Goal: Navigation & Orientation: Find specific page/section

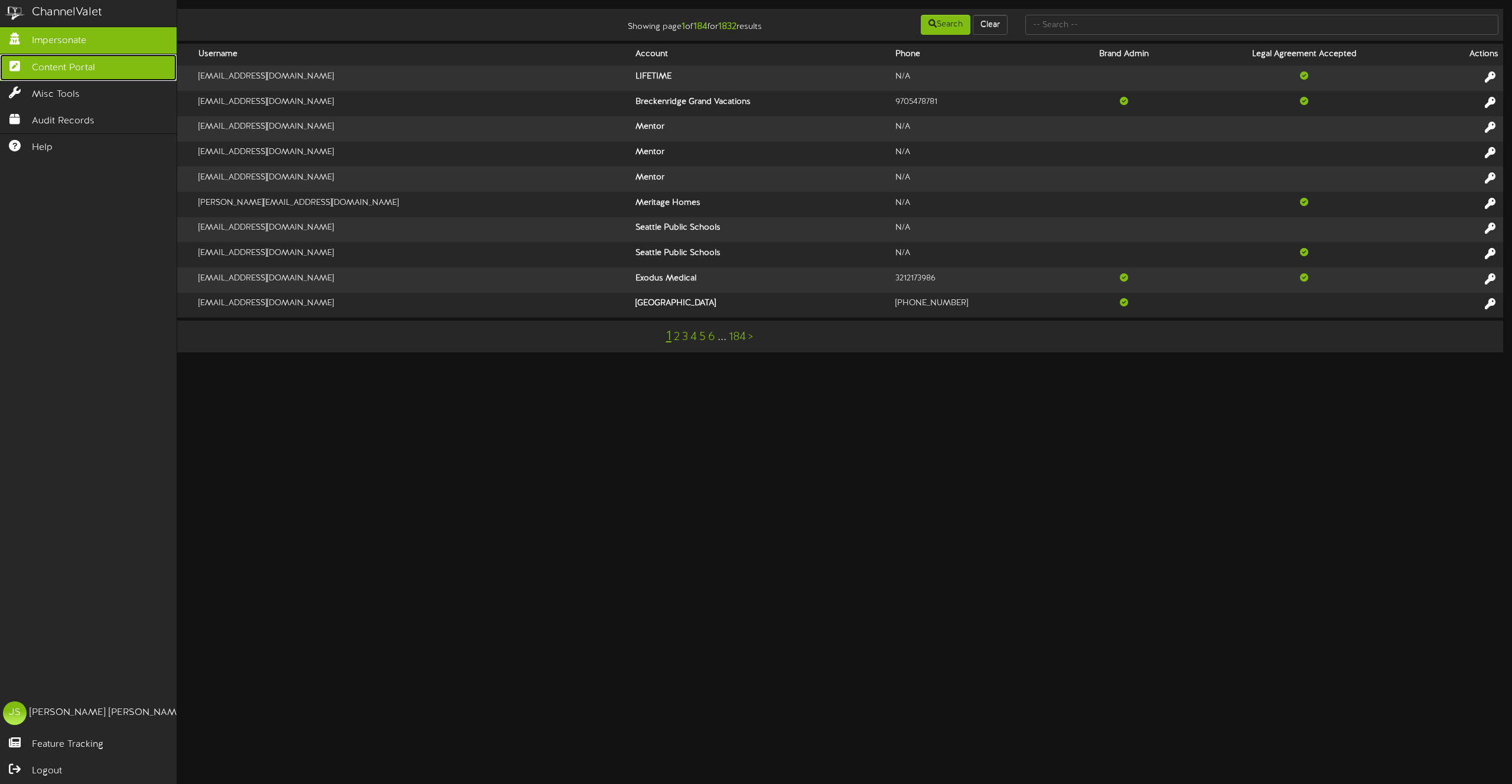
click at [32, 69] on span "Content Portal" at bounding box center [63, 68] width 63 height 14
click at [42, 69] on span "Content Portal" at bounding box center [63, 68] width 63 height 14
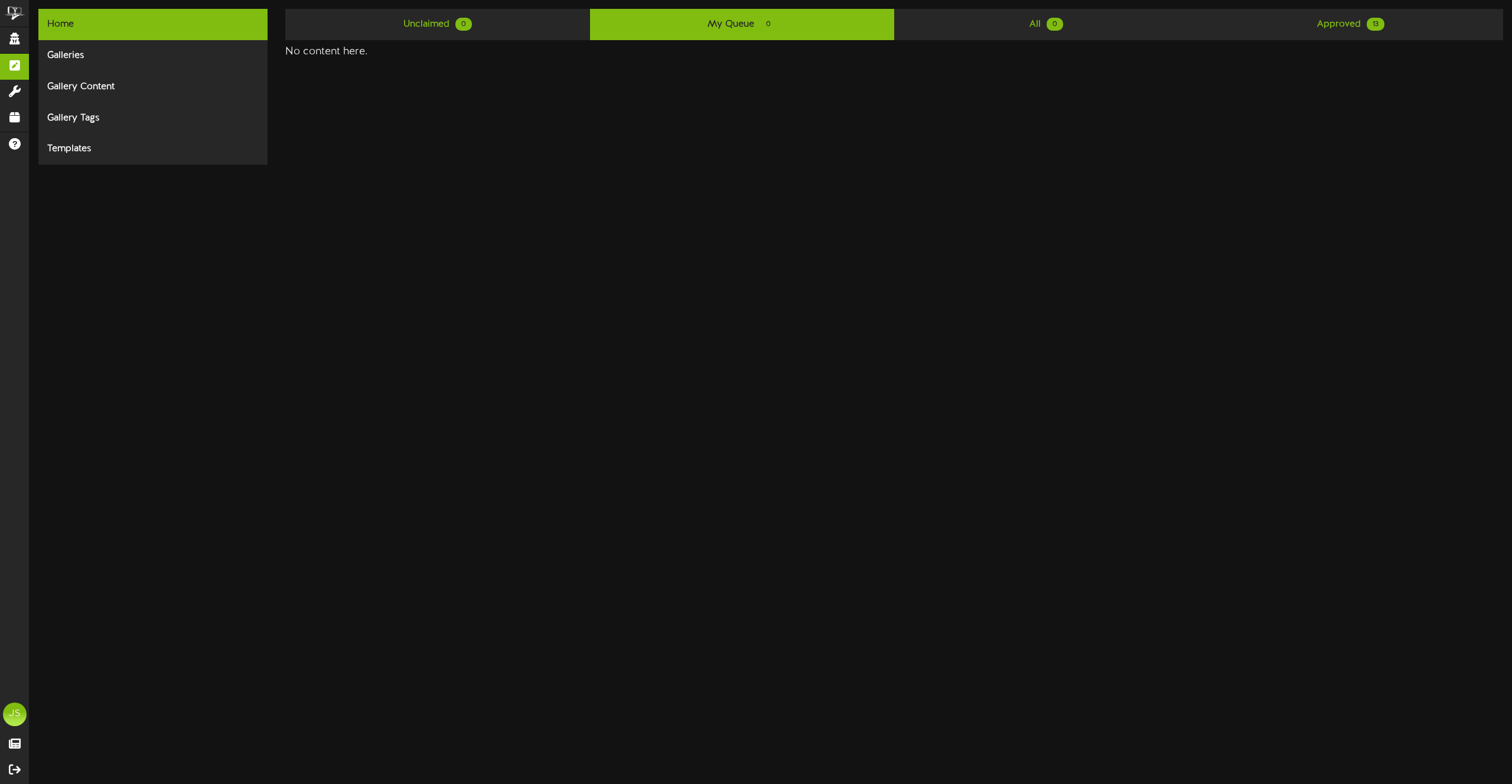
click at [707, 24] on link "My Queue 0" at bounding box center [742, 24] width 304 height 31
